Goal: Transaction & Acquisition: Purchase product/service

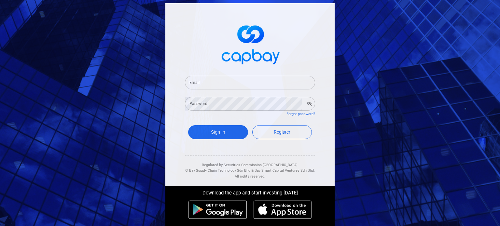
click at [201, 85] on input "Email" at bounding box center [250, 83] width 130 height 14
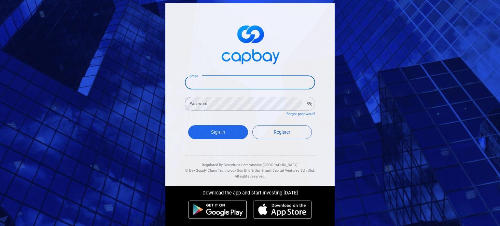
paste input "[EMAIL_ADDRESS][DOMAIN_NAME]"
type input "[EMAIL_ADDRESS][DOMAIN_NAME]"
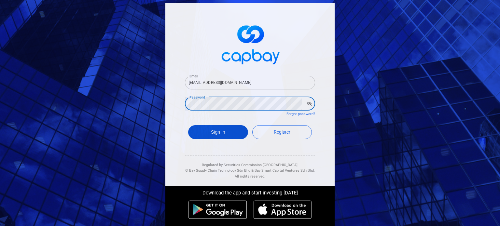
click at [200, 130] on button "Sign In" at bounding box center [218, 132] width 60 height 14
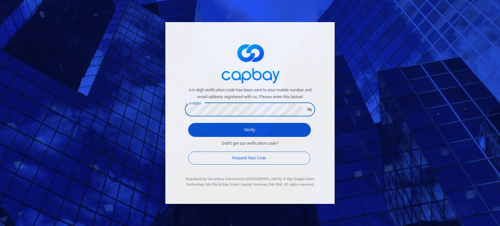
click at [233, 127] on button "Verify" at bounding box center [249, 130] width 123 height 14
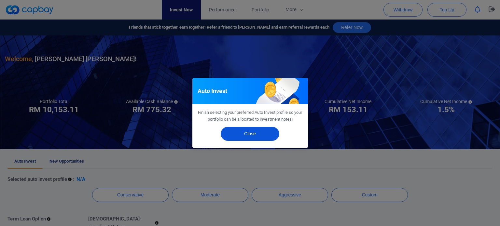
click at [258, 136] on button "Close" at bounding box center [250, 134] width 59 height 14
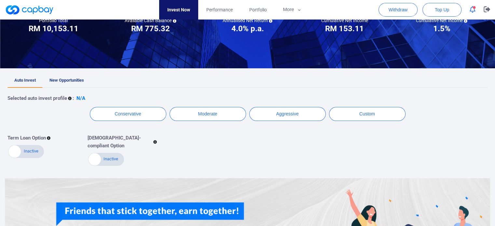
scroll to position [98, 0]
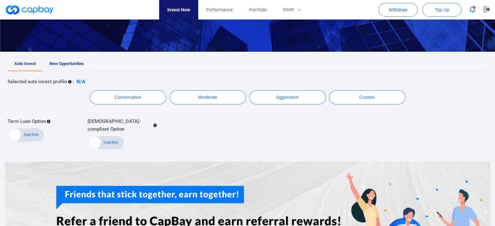
click at [65, 60] on link "New Opportunities" at bounding box center [67, 64] width 48 height 14
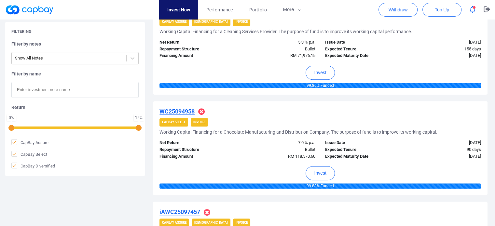
scroll to position [299, 0]
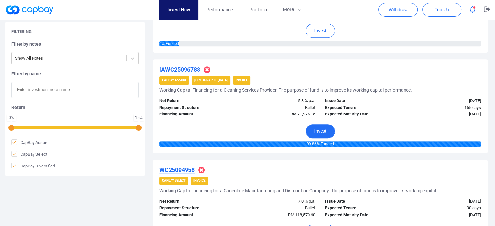
click at [324, 133] on button "Invest" at bounding box center [320, 131] width 29 height 14
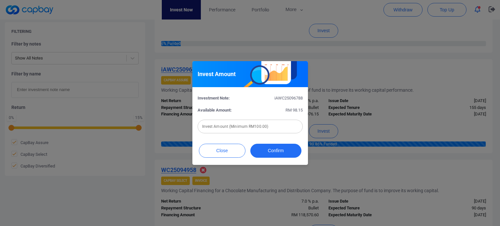
click at [220, 160] on div "Close Confirm" at bounding box center [250, 152] width 116 height 25
click at [227, 151] on button "Close" at bounding box center [222, 151] width 47 height 14
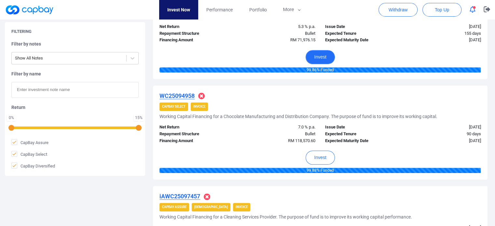
scroll to position [380, 0]
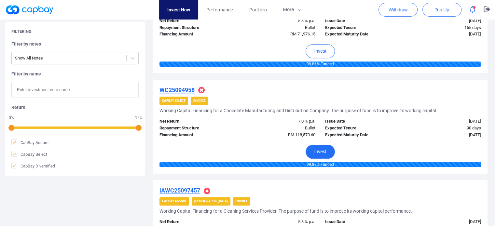
click at [319, 154] on button "Invest" at bounding box center [320, 152] width 29 height 14
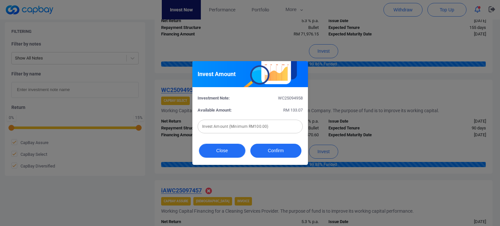
click at [227, 155] on button "Close" at bounding box center [222, 151] width 47 height 14
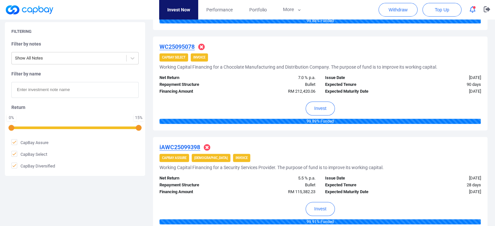
scroll to position [625, 0]
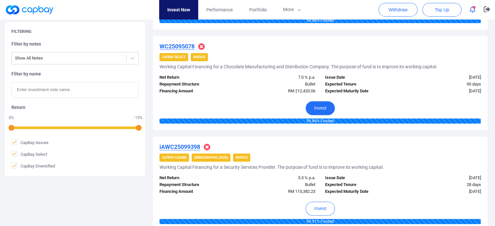
click at [324, 112] on button "Invest" at bounding box center [320, 108] width 29 height 14
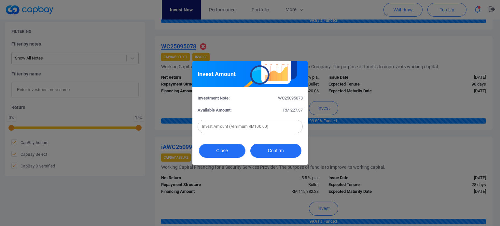
click at [228, 149] on button "Close" at bounding box center [222, 151] width 47 height 14
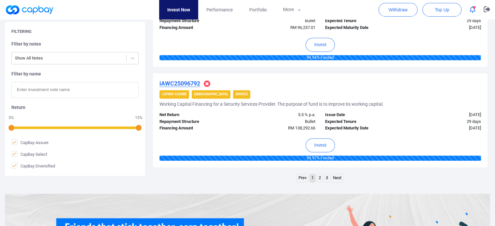
scroll to position [989, 0]
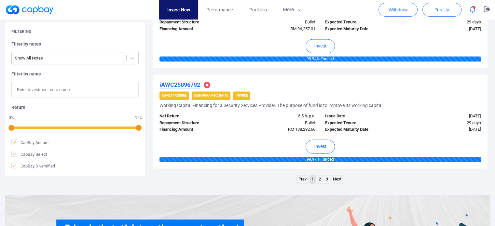
click at [326, 177] on link "3" at bounding box center [327, 179] width 6 height 8
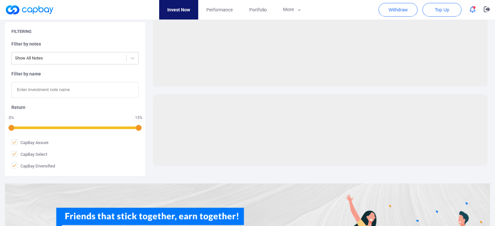
scroll to position [70, 0]
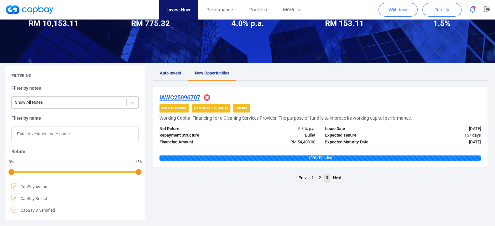
click at [320, 178] on link "2" at bounding box center [320, 178] width 6 height 8
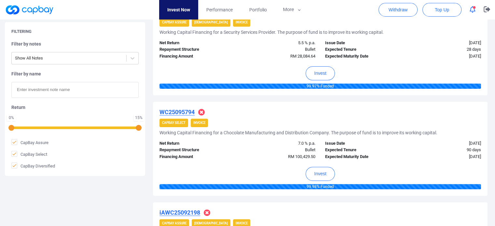
scroll to position [157, 0]
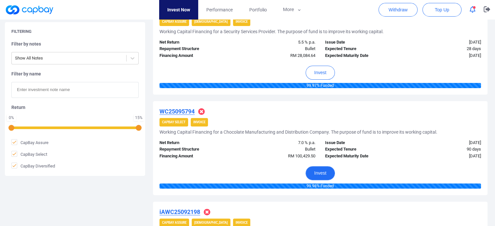
click at [328, 173] on button "Invest" at bounding box center [320, 173] width 29 height 14
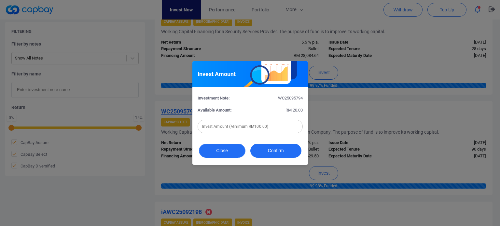
click at [220, 149] on button "Close" at bounding box center [222, 151] width 47 height 14
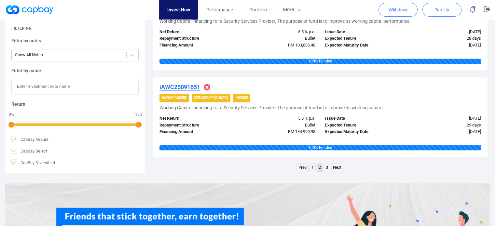
scroll to position [958, 0]
click at [313, 164] on link "1" at bounding box center [313, 168] width 6 height 8
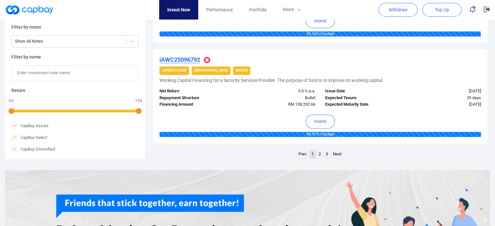
scroll to position [1010, 0]
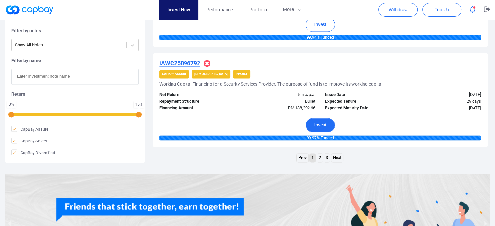
click at [325, 127] on button "Invest" at bounding box center [320, 125] width 29 height 14
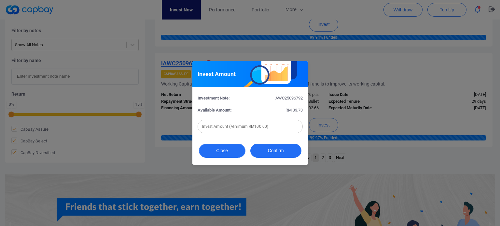
click at [235, 152] on button "Close" at bounding box center [222, 151] width 47 height 14
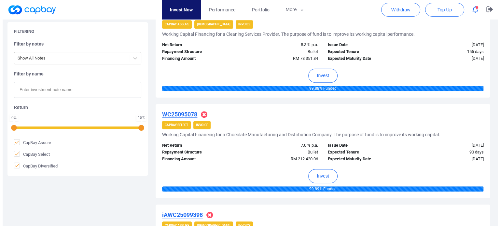
scroll to position [568, 0]
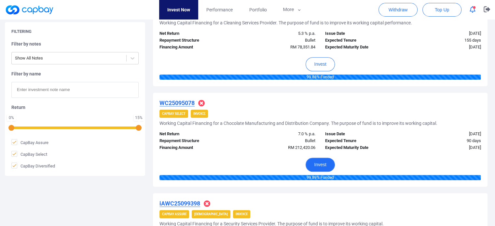
click at [328, 166] on button "Invest" at bounding box center [320, 165] width 29 height 14
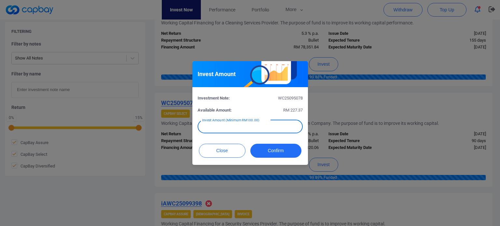
click at [285, 126] on input "text" at bounding box center [250, 127] width 105 height 14
type input "RM 168"
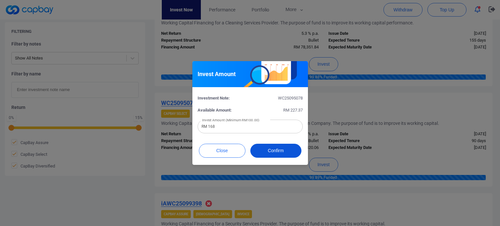
click at [276, 151] on button "Confirm" at bounding box center [275, 151] width 51 height 14
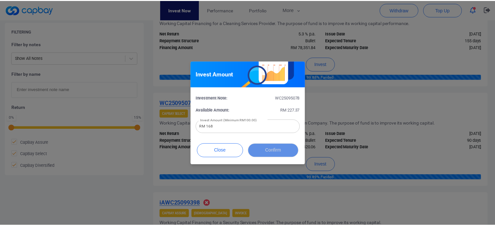
scroll to position [327, 0]
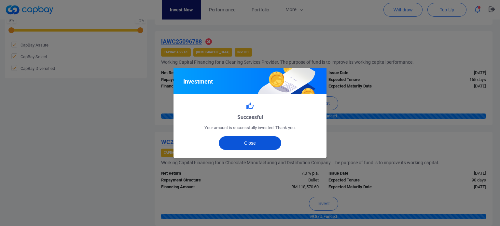
click at [265, 145] on button "Close" at bounding box center [250, 143] width 63 height 14
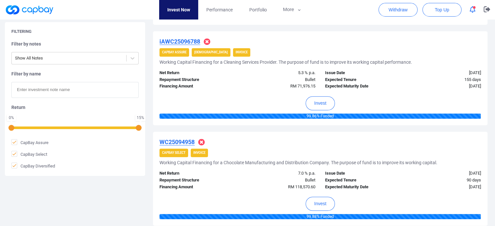
scroll to position [295, 0]
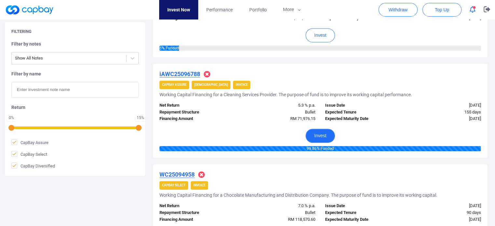
click at [316, 134] on button "Invest" at bounding box center [320, 136] width 29 height 14
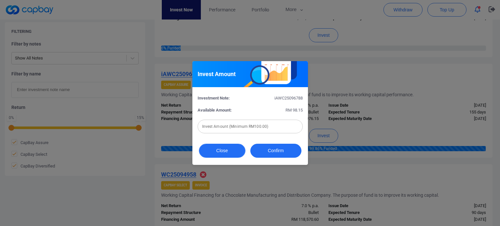
click at [235, 153] on button "Close" at bounding box center [222, 151] width 47 height 14
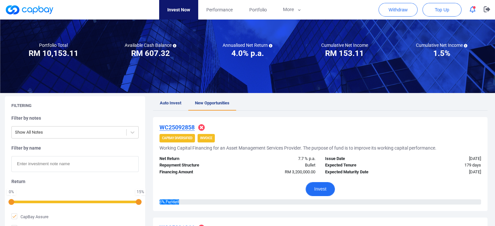
scroll to position [41, 0]
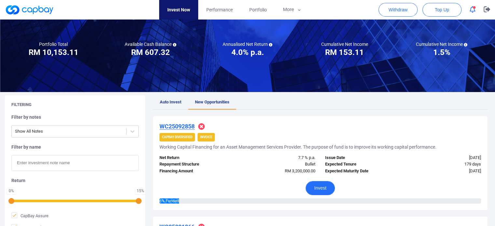
click at [329, 190] on button "Invest" at bounding box center [320, 188] width 29 height 14
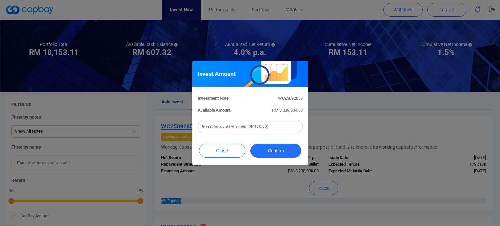
click at [288, 130] on input "text" at bounding box center [250, 127] width 105 height 14
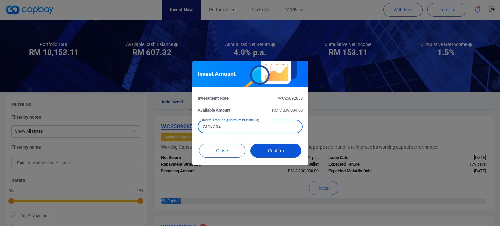
type input "RM 107.32"
click at [281, 150] on button "Confirm" at bounding box center [275, 151] width 51 height 14
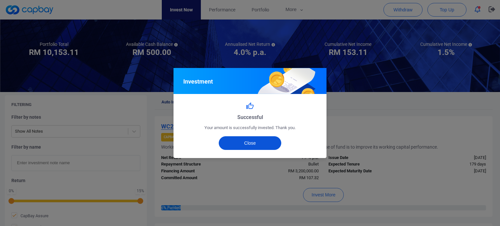
click at [269, 145] on button "Close" at bounding box center [250, 143] width 63 height 14
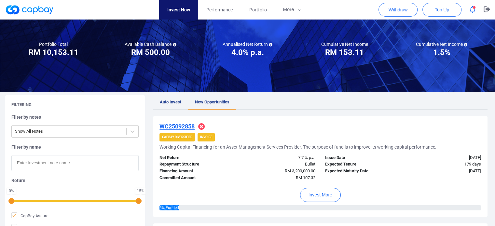
scroll to position [9, 0]
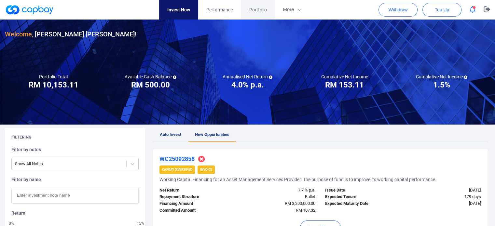
click at [256, 10] on span "Portfolio" at bounding box center [258, 9] width 18 height 7
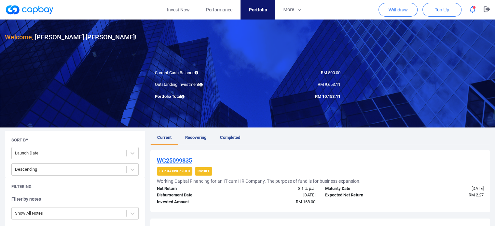
scroll to position [33, 0]
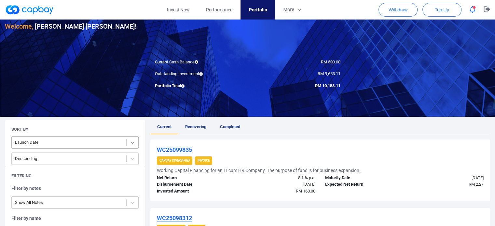
click at [130, 142] on icon at bounding box center [132, 142] width 7 height 7
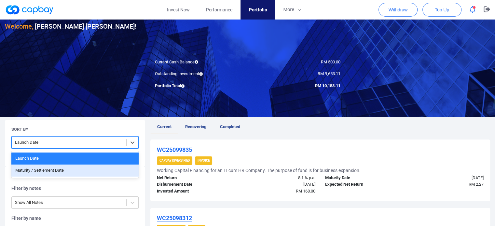
click at [92, 170] on div "Maturity / Settlement Date" at bounding box center [74, 171] width 127 height 12
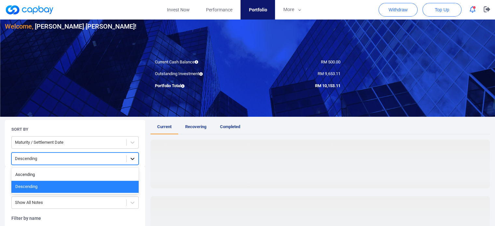
click at [132, 162] on icon at bounding box center [132, 159] width 7 height 7
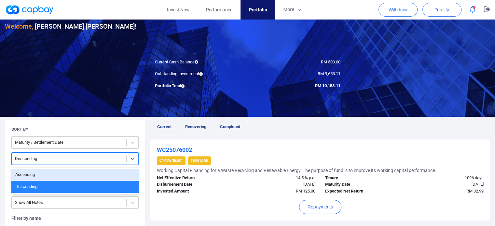
click at [85, 171] on div "Ascending" at bounding box center [74, 175] width 127 height 12
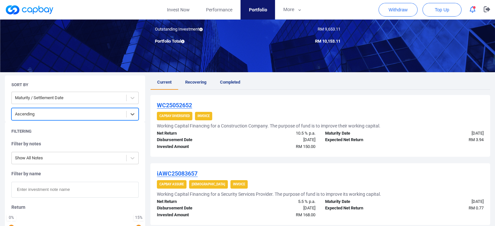
scroll to position [0, 0]
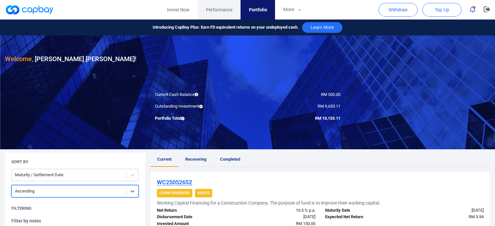
click at [224, 12] on span "Performance" at bounding box center [219, 9] width 26 height 7
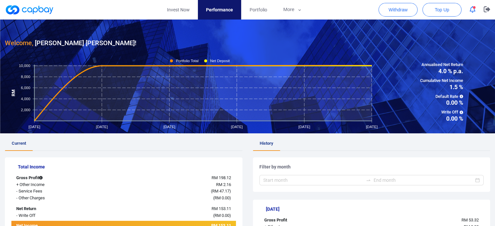
click at [471, 9] on icon "button" at bounding box center [473, 9] width 6 height 7
click at [485, 10] on icon "button" at bounding box center [487, 9] width 7 height 6
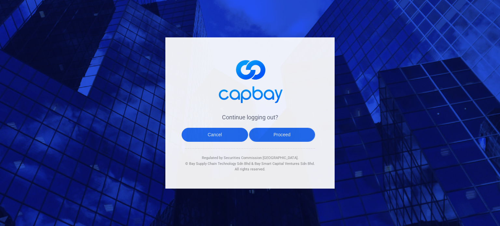
click at [284, 132] on button "Proceed" at bounding box center [282, 135] width 66 height 14
